Goal: Task Accomplishment & Management: Manage account settings

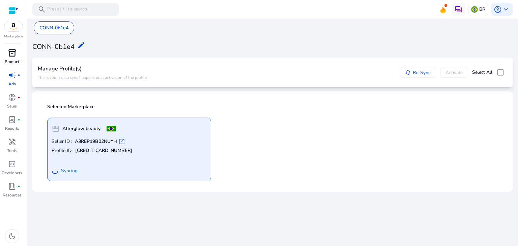
click at [11, 55] on span "inventory_2" at bounding box center [12, 53] width 8 height 8
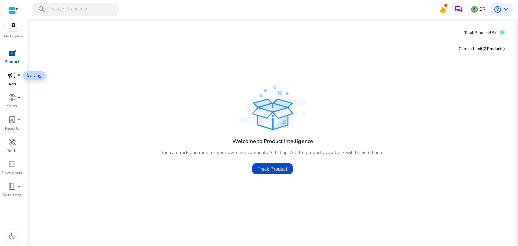
click at [7, 71] on div "campaign fiber_manual_record" at bounding box center [12, 75] width 19 height 11
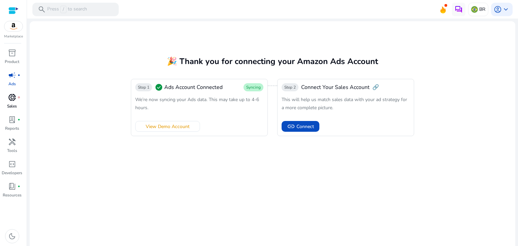
click at [9, 104] on p "Sales" at bounding box center [12, 106] width 10 height 6
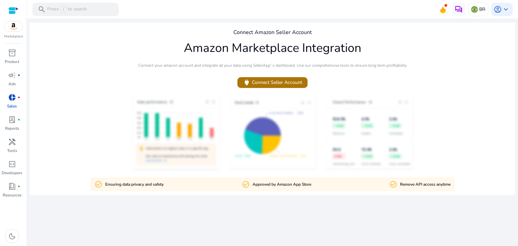
click at [260, 89] on span at bounding box center [272, 83] width 70 height 16
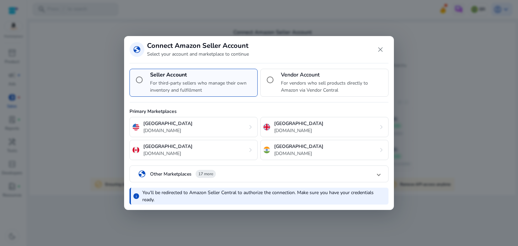
click at [268, 170] on mat-panel-title "globe Other Marketplaces 17 more" at bounding box center [258, 173] width 240 height 11
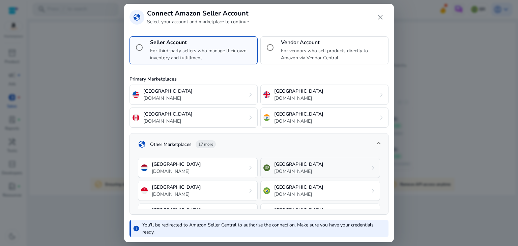
scroll to position [81, 0]
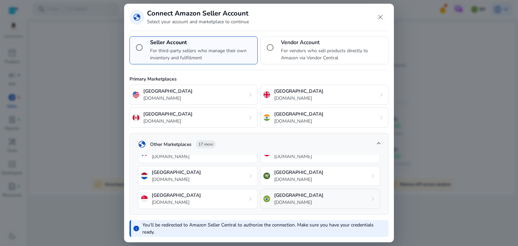
click at [293, 192] on p "[GEOGRAPHIC_DATA]" at bounding box center [298, 195] width 49 height 7
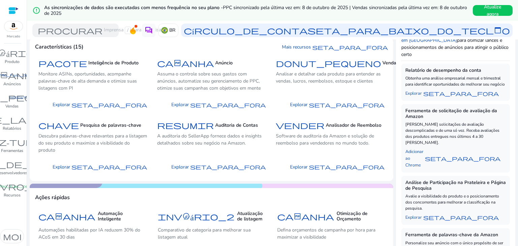
scroll to position [101, 0]
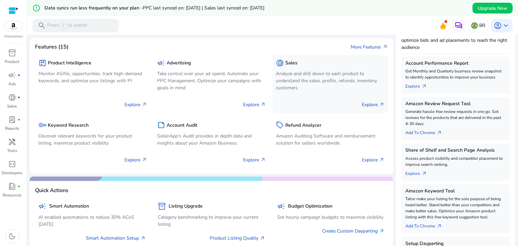
click at [306, 72] on p "Analyze and drill down to each product to understand the sales, profits, refund…" at bounding box center [330, 80] width 109 height 21
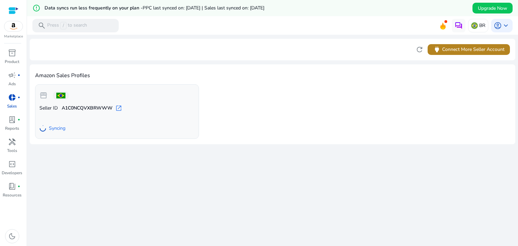
click at [466, 50] on span "power Connect More Seller Account" at bounding box center [469, 50] width 72 height 8
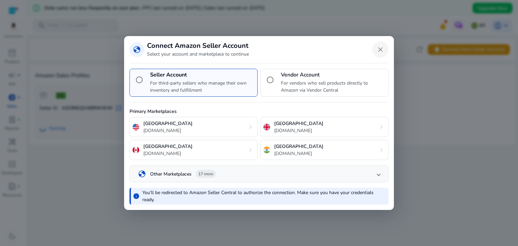
click at [376, 49] on span "Close dialog" at bounding box center [380, 49] width 16 height 16
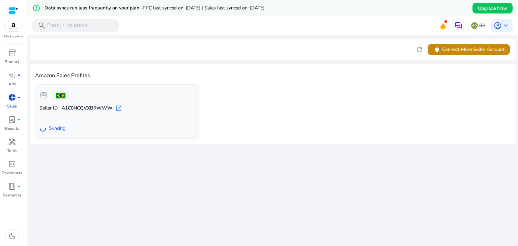
click at [82, 117] on div "Seller ID A1C0NCQVXBRWWW open_in_new Syncing" at bounding box center [116, 120] width 155 height 30
click at [96, 105] on b "A1C0NCQVXBRWWW" at bounding box center [87, 108] width 51 height 7
click at [59, 98] on span at bounding box center [60, 96] width 9 height 6
click at [39, 93] on div "storefront Seller ID A1C0NCQVXBRWWW open_in_new Syncing" at bounding box center [117, 111] width 164 height 55
click at [8, 122] on span "lab_profile" at bounding box center [12, 120] width 8 height 8
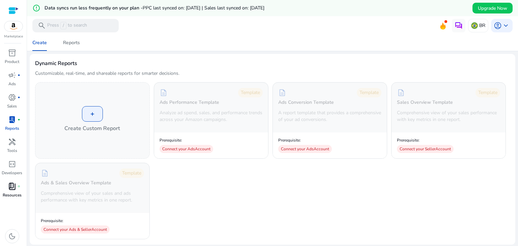
click at [18, 188] on span "fiber_manual_record" at bounding box center [19, 186] width 3 height 3
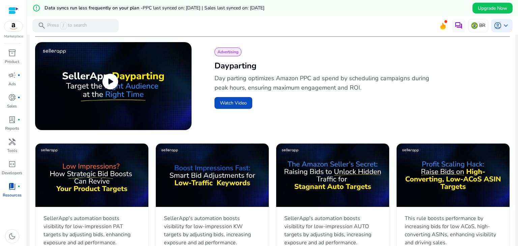
scroll to position [202, 0]
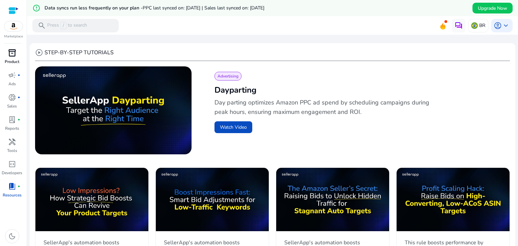
click at [11, 58] on div "inventory_2" at bounding box center [12, 53] width 19 height 11
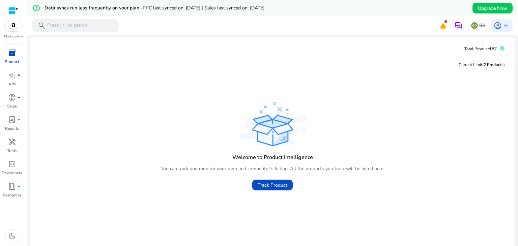
click at [11, 36] on p "Marketplace" at bounding box center [13, 36] width 19 height 5
click at [21, 25] on img at bounding box center [13, 26] width 18 height 10
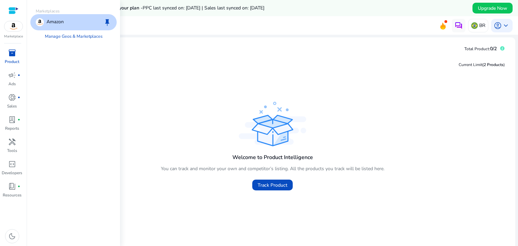
click at [53, 25] on p "Amazon" at bounding box center [55, 22] width 17 height 8
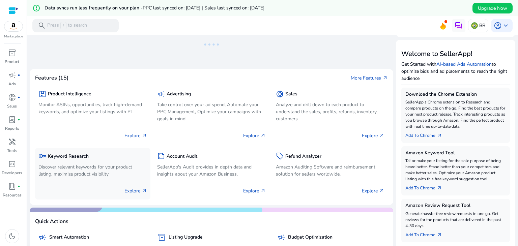
scroll to position [101, 0]
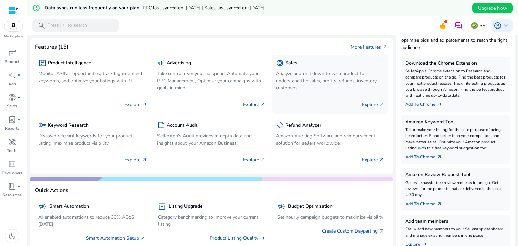
click at [322, 87] on p "Analyze and drill down to each product to understand the sales, profits, refund…" at bounding box center [330, 80] width 109 height 21
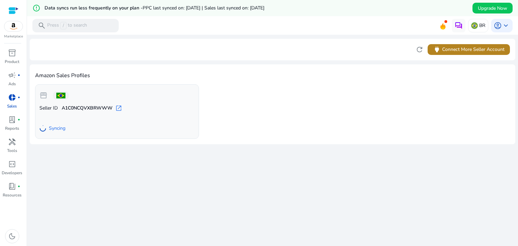
click at [435, 48] on span "power" at bounding box center [437, 50] width 8 height 8
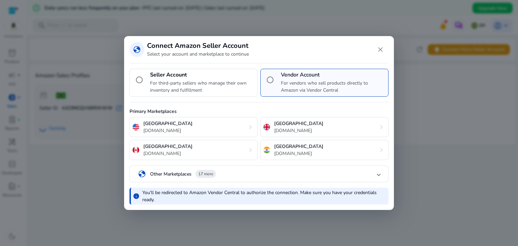
click at [311, 167] on mat-expansion-panel-header "globe Other Marketplaces 17 more" at bounding box center [259, 174] width 258 height 16
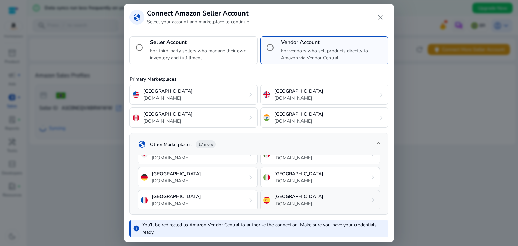
scroll to position [101, 0]
click at [310, 183] on div "Brazil amazon.com.br chevron_right" at bounding box center [320, 179] width 120 height 20
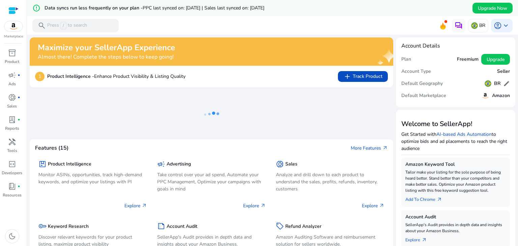
click at [151, 25] on mat-toolbar "search Press / to search BR account_circle keyboard_arrow_down" at bounding box center [272, 25] width 491 height 19
click at [13, 104] on p "Sales" at bounding box center [12, 106] width 10 height 6
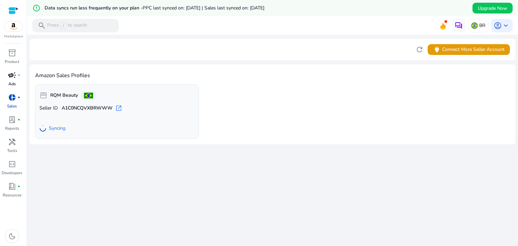
click at [16, 77] on div "campaign fiber_manual_record" at bounding box center [12, 75] width 19 height 11
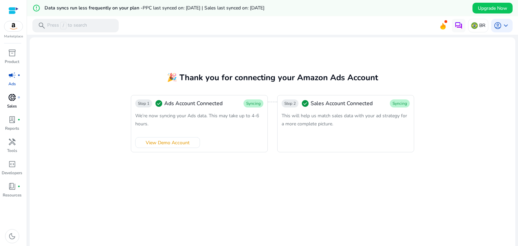
click at [7, 95] on div "donut_small fiber_manual_record" at bounding box center [12, 97] width 19 height 11
